Goal: Transaction & Acquisition: Purchase product/service

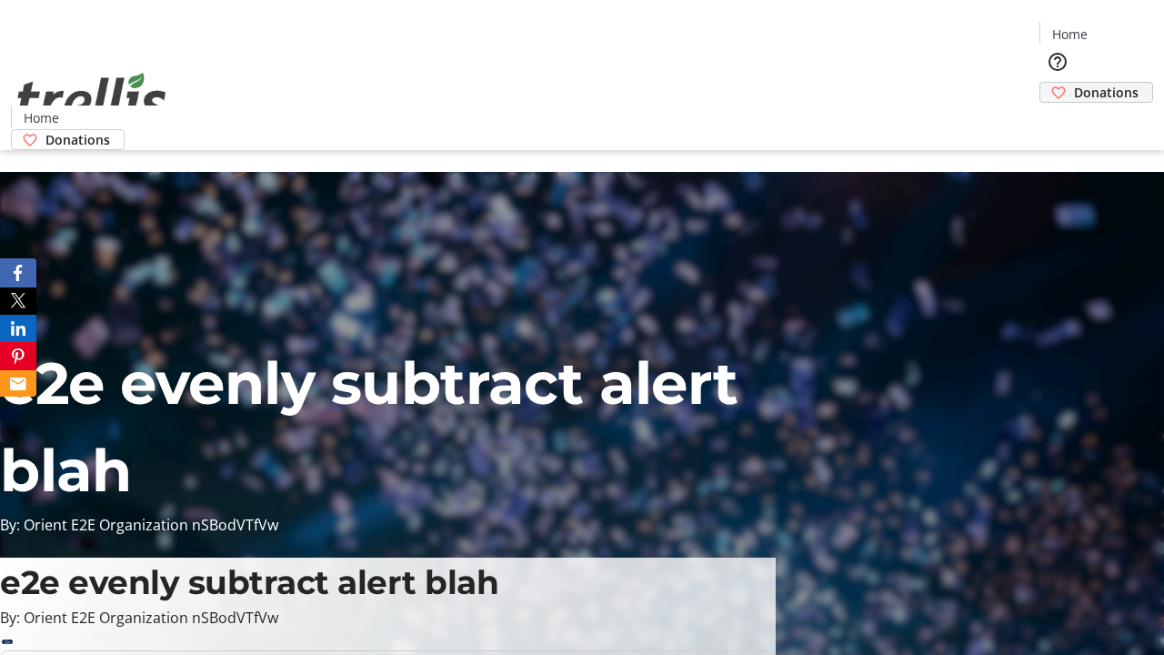
click at [1074, 83] on span "Donations" at bounding box center [1106, 92] width 65 height 19
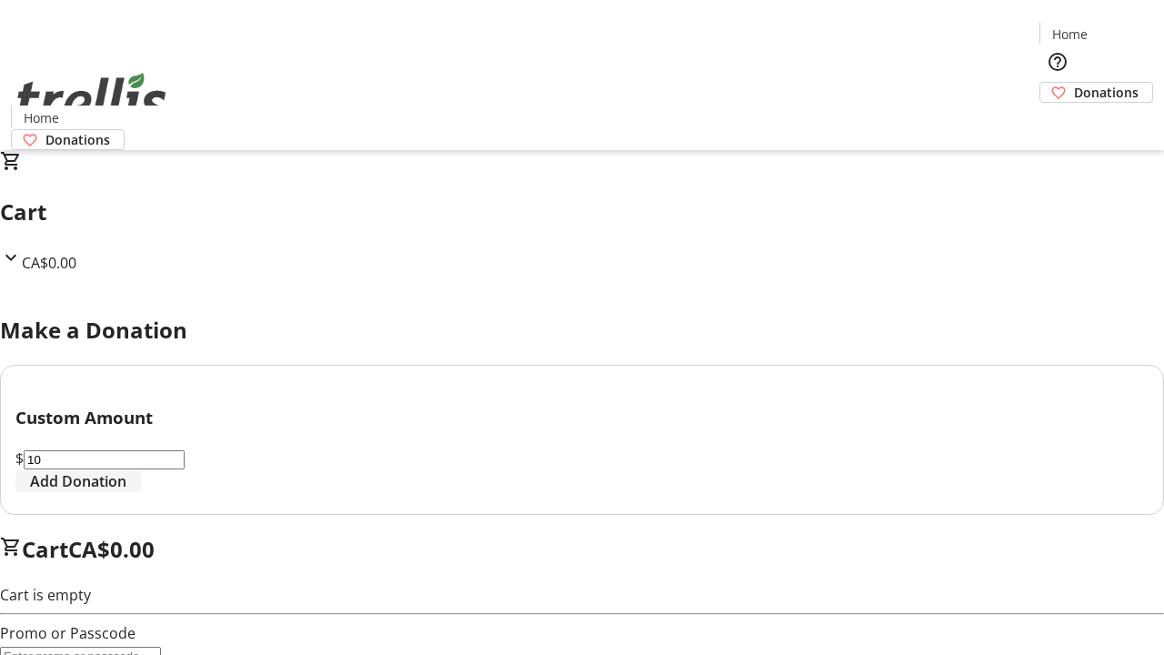
click at [126, 492] on span "Add Donation" at bounding box center [78, 481] width 96 height 22
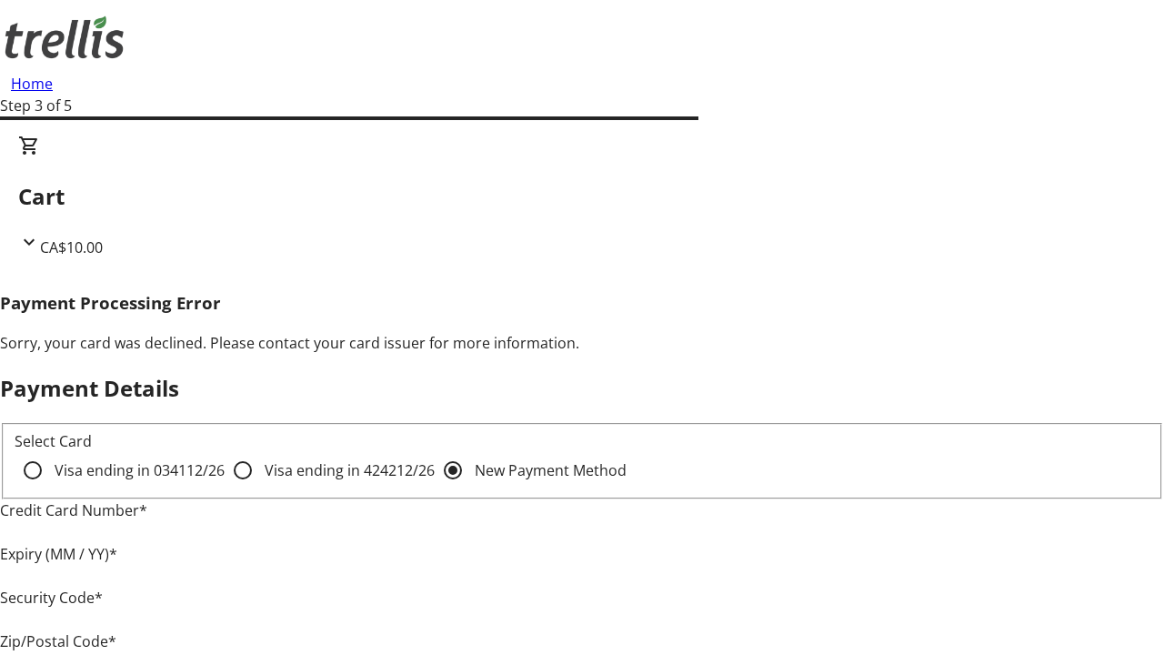
click at [225, 486] on input "Visa ending in 4242 12/26" at bounding box center [243, 470] width 36 height 36
radio input "true"
